Goal: Information Seeking & Learning: Learn about a topic

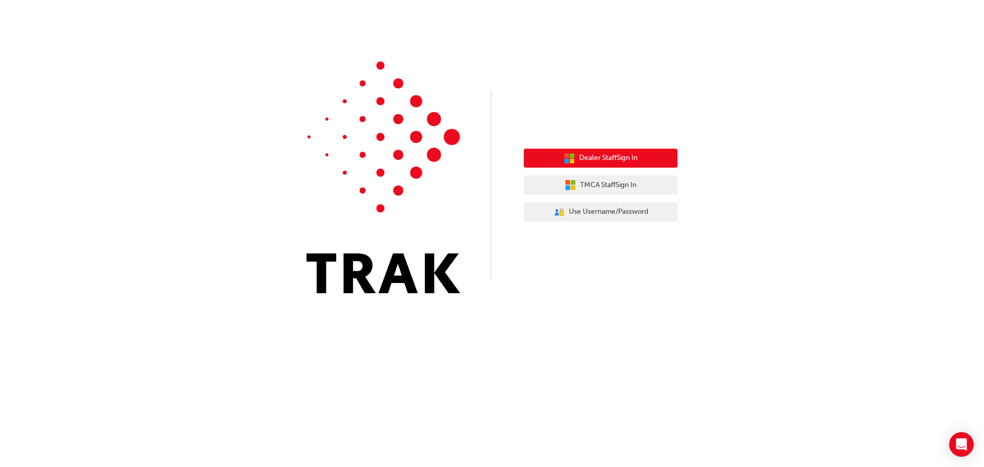
click at [607, 158] on span "Dealer Staff Sign In" at bounding box center [608, 158] width 58 height 12
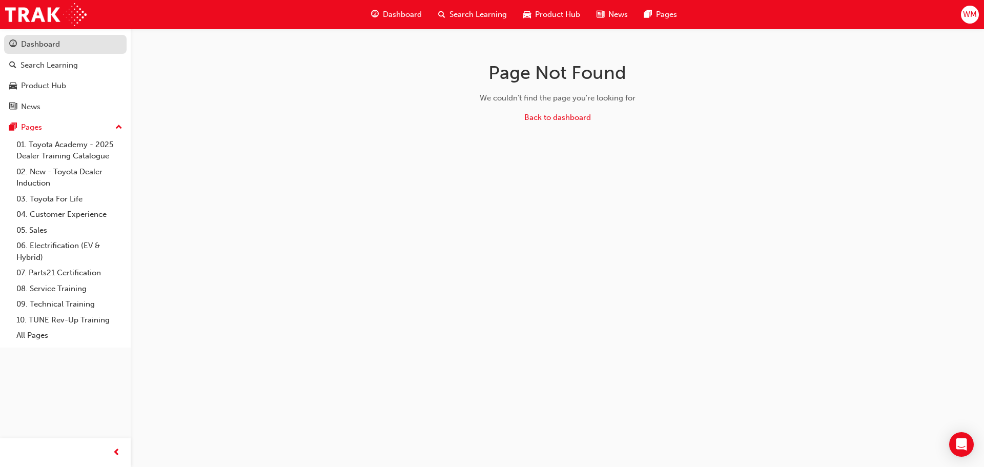
click at [50, 48] on div "Dashboard" at bounding box center [40, 44] width 39 height 12
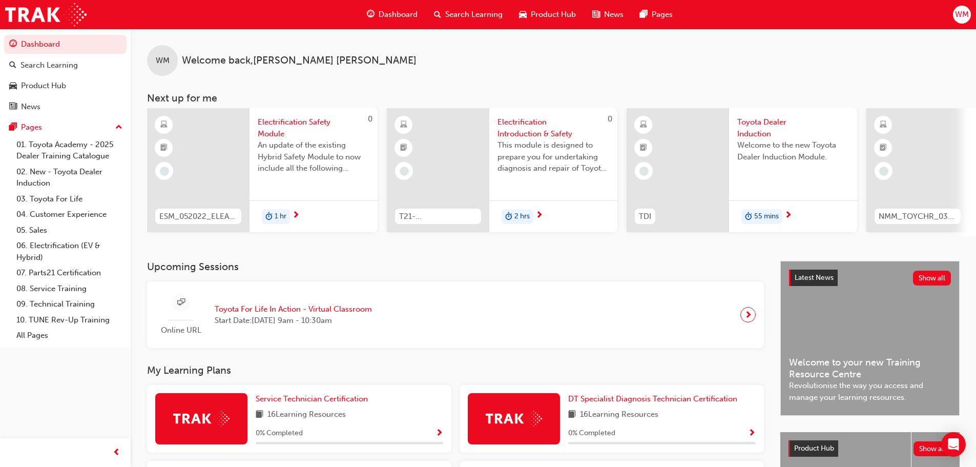
click at [674, 137] on div at bounding box center [678, 170] width 102 height 124
